Goal: Task Accomplishment & Management: Use online tool/utility

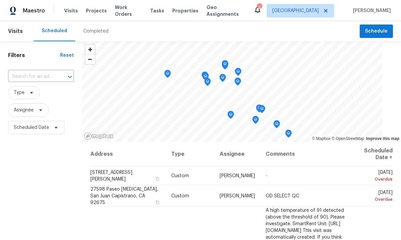
click at [179, 10] on span "Properties" at bounding box center [185, 10] width 26 height 7
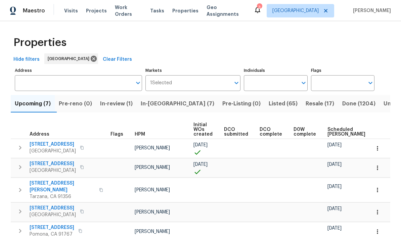
click at [283, 83] on input "Individuals" at bounding box center [270, 83] width 53 height 16
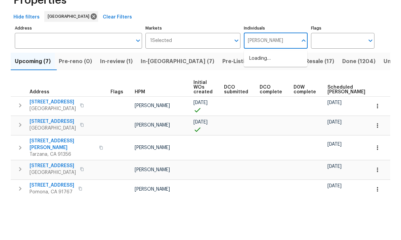
type input "frank"
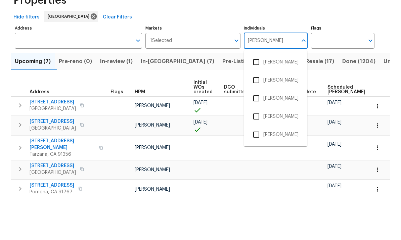
scroll to position [25, 0]
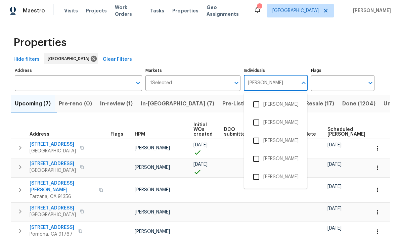
click at [255, 170] on input "checkbox" at bounding box center [256, 177] width 14 height 14
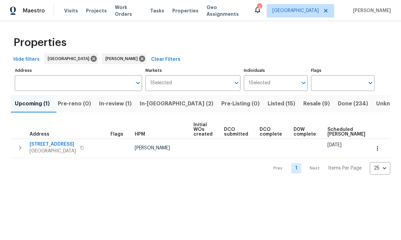
click at [303, 108] on span "Resale (9)" at bounding box center [316, 103] width 27 height 9
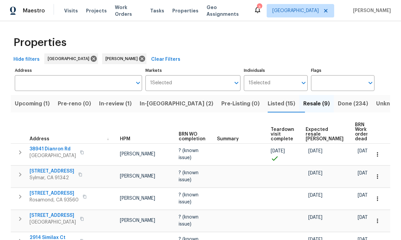
click at [338, 99] on span "Done (234)" at bounding box center [353, 103] width 30 height 9
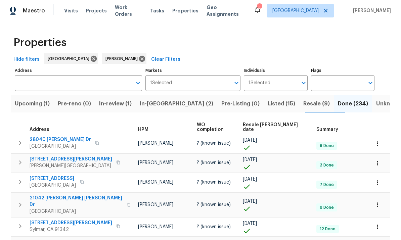
click at [284, 123] on span "Resale COE date" at bounding box center [274, 127] width 62 height 9
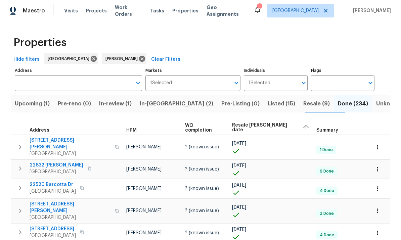
click at [271, 125] on div "Resale COE date" at bounding box center [271, 128] width 79 height 10
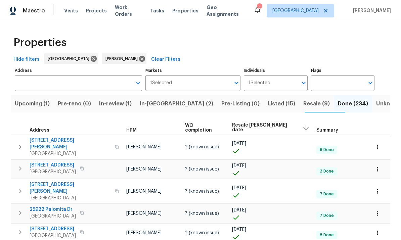
click at [303, 106] on span "Resale (9)" at bounding box center [316, 103] width 27 height 9
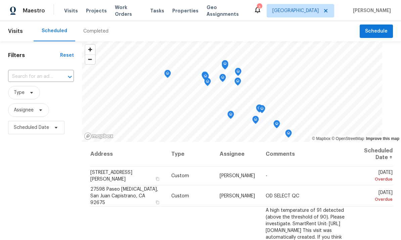
click at [150, 9] on span "Tasks" at bounding box center [157, 10] width 14 height 5
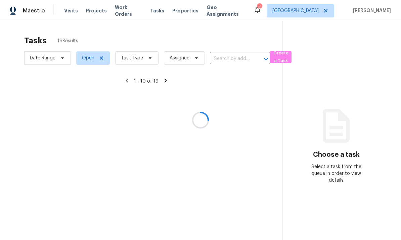
click at [149, 56] on div at bounding box center [200, 120] width 401 height 240
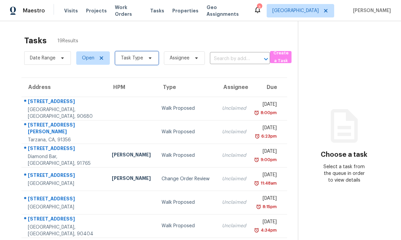
click at [146, 64] on span "Task Type" at bounding box center [136, 57] width 43 height 13
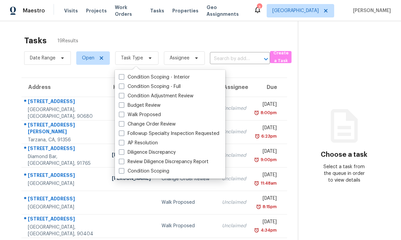
click at [122, 107] on span at bounding box center [121, 104] width 5 height 5
click at [122, 106] on input "Budget Review" at bounding box center [121, 104] width 4 height 4
checkbox input "true"
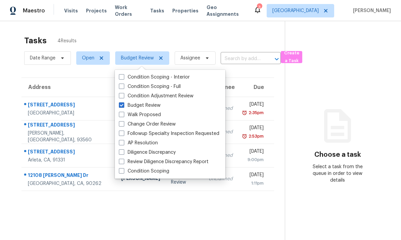
click at [233, 29] on div "Tasks 4 Results Date Range Open Budget Review Assignee ​ Create a Task Address …" at bounding box center [200, 141] width 401 height 240
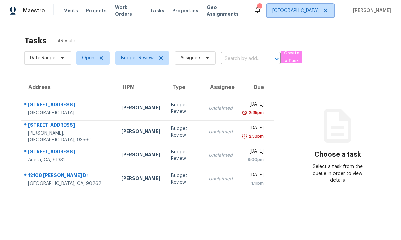
click at [305, 16] on span "[GEOGRAPHIC_DATA]" at bounding box center [300, 10] width 67 height 13
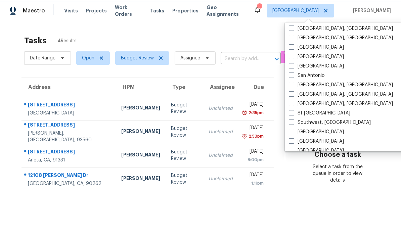
scroll to position [431, 0]
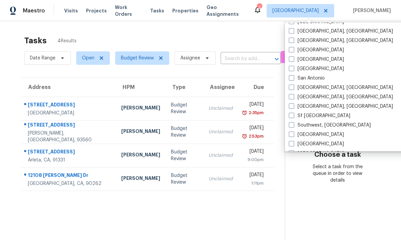
click at [293, 88] on span at bounding box center [291, 87] width 5 height 5
click at [293, 88] on input "[GEOGRAPHIC_DATA], [GEOGRAPHIC_DATA]" at bounding box center [291, 86] width 4 height 4
checkbox input "true"
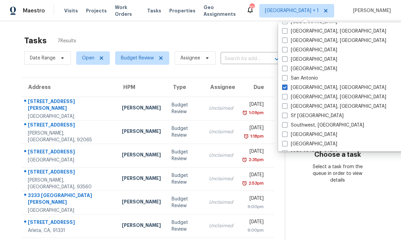
click at [258, 36] on div "Tasks 7 Results" at bounding box center [154, 40] width 261 height 17
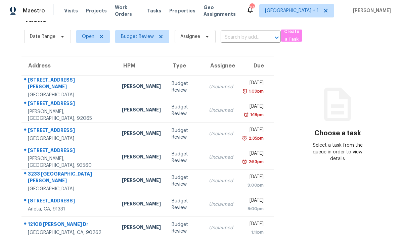
scroll to position [21, 0]
click at [301, 193] on section "Choose a task Select a task from the queue in order to view details" at bounding box center [337, 123] width 105 height 246
click at [210, 201] on div "Unclaimed" at bounding box center [221, 204] width 24 height 7
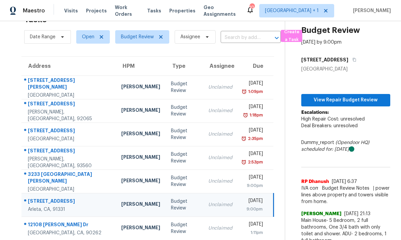
scroll to position [21, 2]
click at [166, 76] on td "Budget Review" at bounding box center [184, 88] width 37 height 24
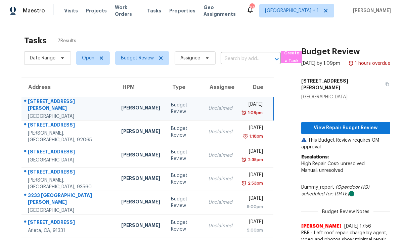
scroll to position [0, 0]
click at [121, 128] on div "[PERSON_NAME]" at bounding box center [140, 132] width 39 height 8
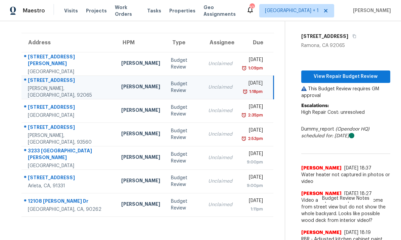
scroll to position [45, 0]
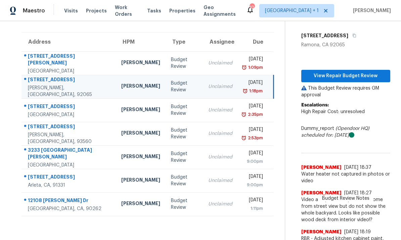
click at [121, 106] on div "[PERSON_NAME]" at bounding box center [140, 110] width 39 height 8
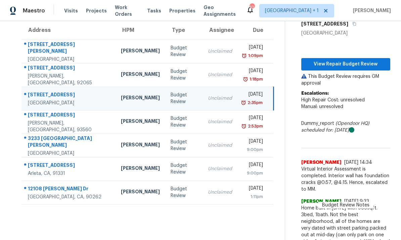
scroll to position [0, 0]
